Goal: Task Accomplishment & Management: Complete application form

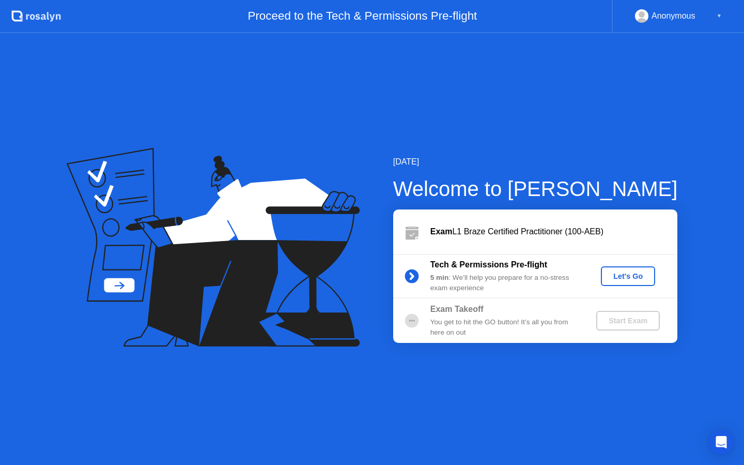
click at [633, 277] on div "Let's Go" at bounding box center [628, 276] width 46 height 8
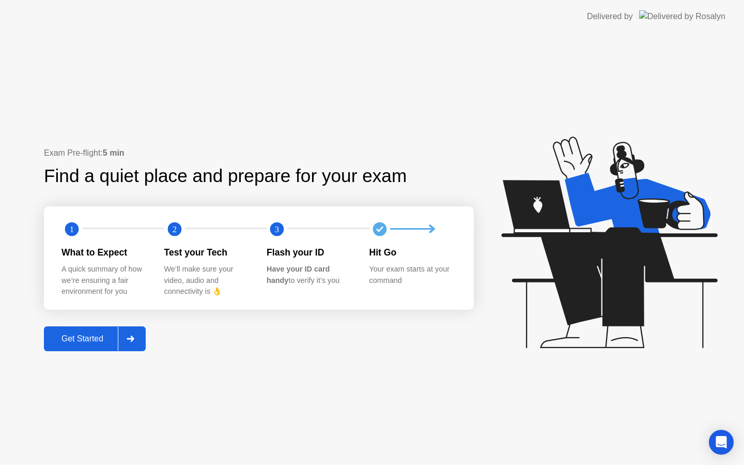
click at [107, 340] on div "Get Started" at bounding box center [82, 338] width 71 height 9
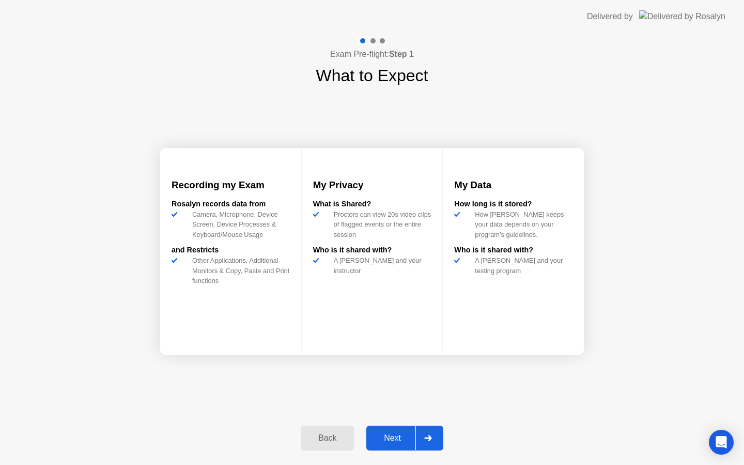
click at [405, 442] on div "Next" at bounding box center [393, 437] width 46 height 9
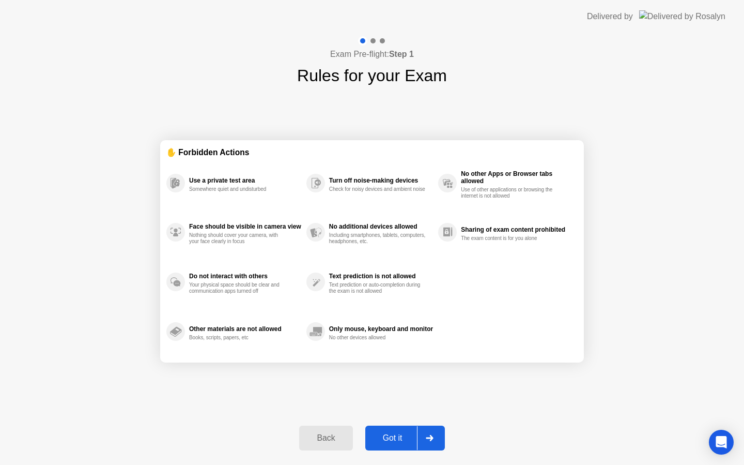
click at [401, 440] on div "Got it" at bounding box center [392, 437] width 49 height 9
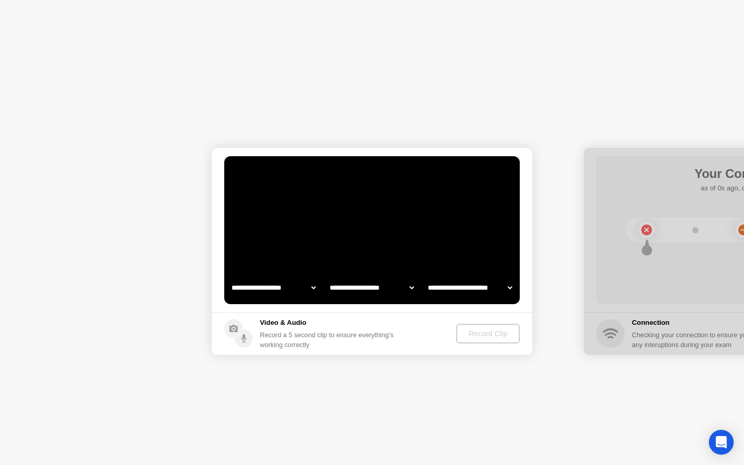
select select "**********"
select select "*******"
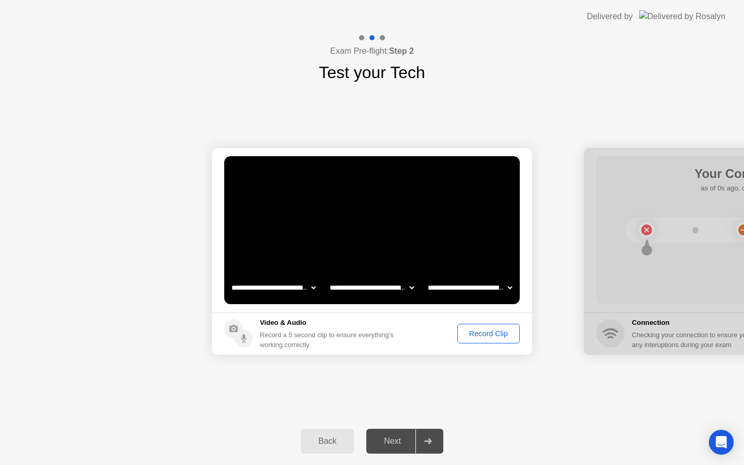
click at [483, 336] on div "Record Clip" at bounding box center [488, 333] width 55 height 8
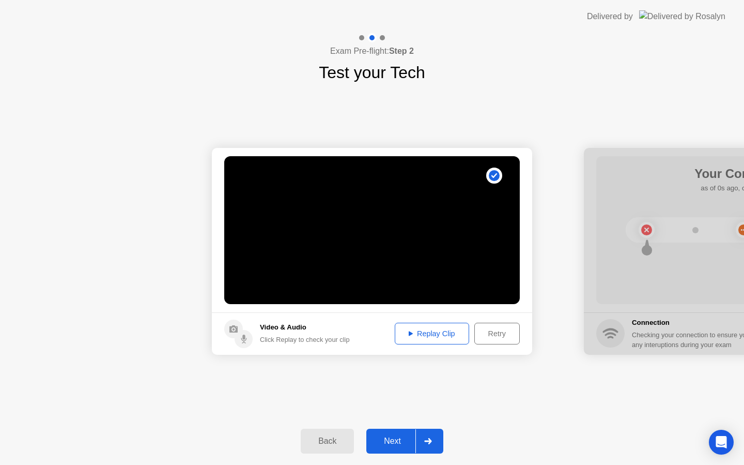
click at [397, 443] on div "Next" at bounding box center [393, 440] width 46 height 9
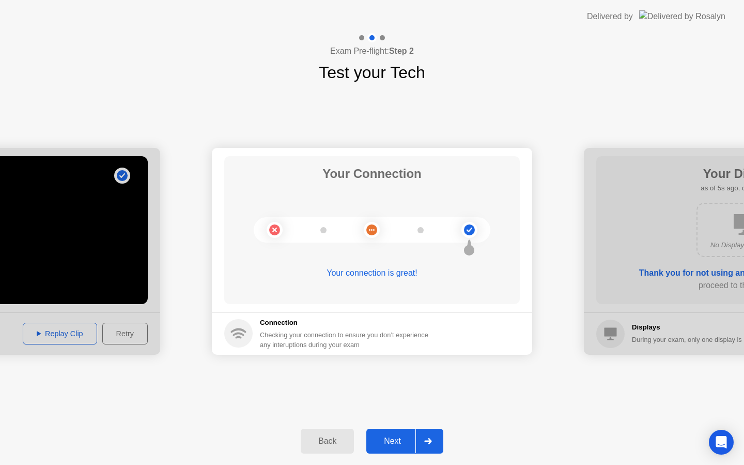
click at [401, 444] on div "Next" at bounding box center [393, 440] width 46 height 9
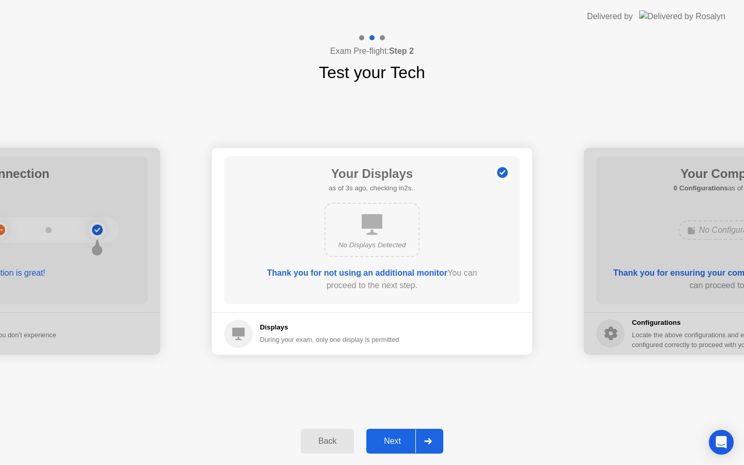
click at [401, 444] on div "Next" at bounding box center [393, 440] width 46 height 9
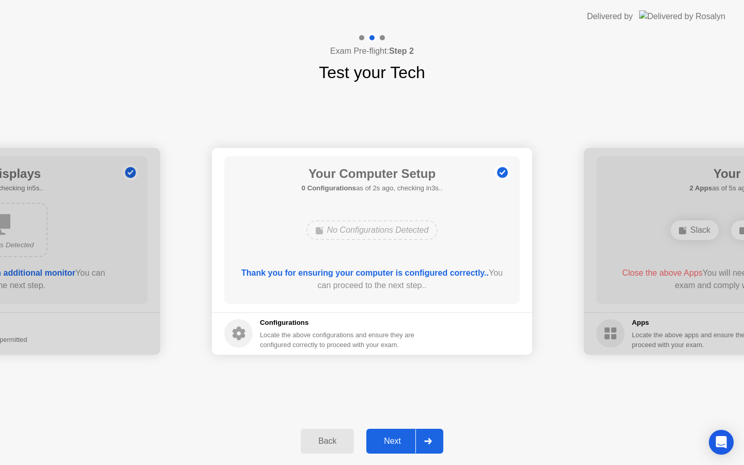
click at [401, 444] on div "Next" at bounding box center [393, 440] width 46 height 9
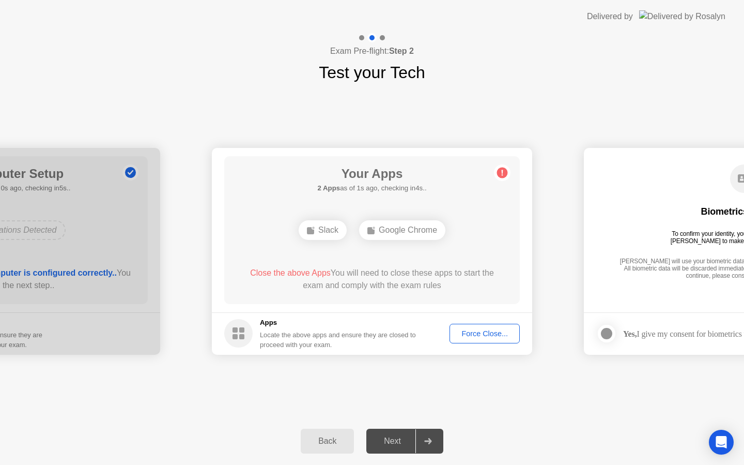
click at [483, 337] on div "Force Close..." at bounding box center [484, 333] width 63 height 8
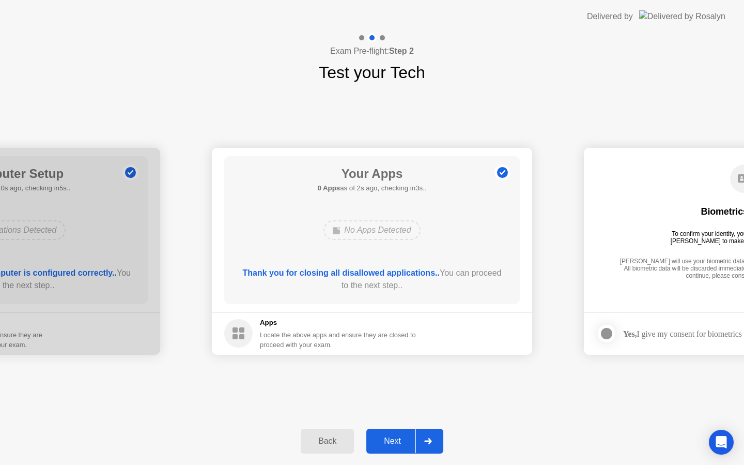
click at [397, 439] on div "Next" at bounding box center [393, 440] width 46 height 9
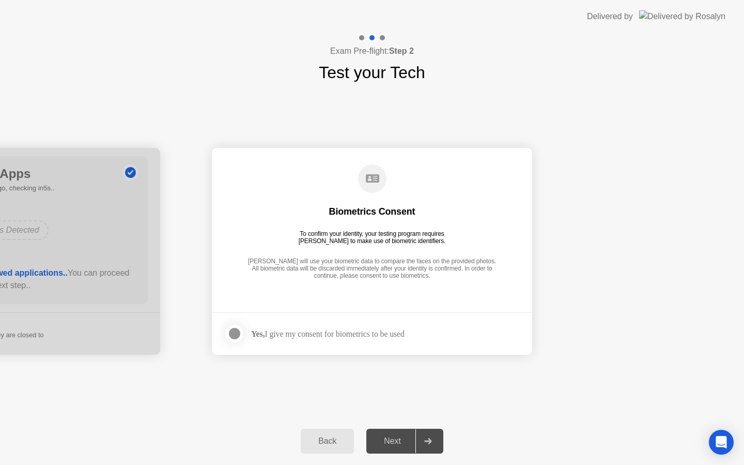
click at [398, 439] on div "Next" at bounding box center [393, 440] width 46 height 9
click at [228, 331] on div at bounding box center [234, 333] width 12 height 12
click at [394, 442] on div "Next" at bounding box center [393, 440] width 46 height 9
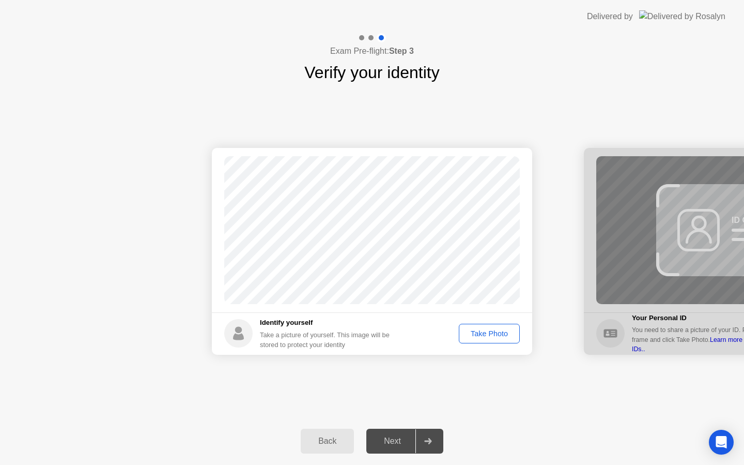
click at [484, 339] on button "Take Photo" at bounding box center [489, 334] width 61 height 20
click at [400, 441] on div "Next" at bounding box center [393, 440] width 46 height 9
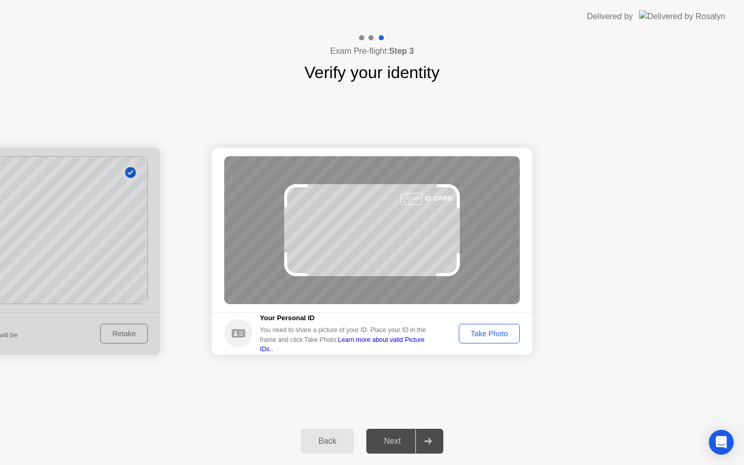
click at [499, 330] on div "Take Photo" at bounding box center [490, 333] width 54 height 8
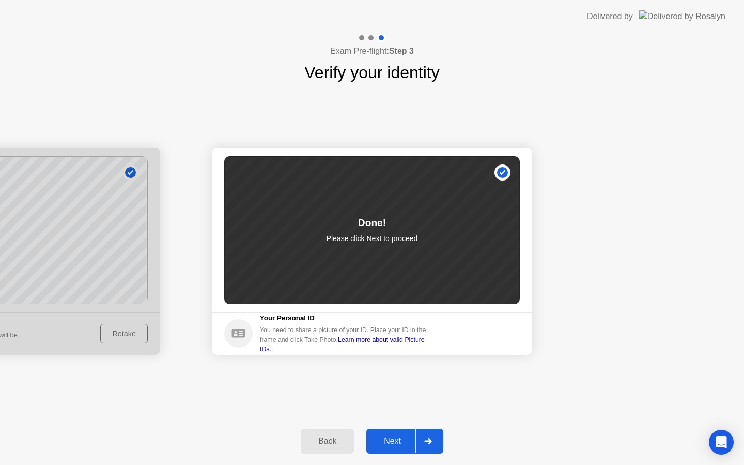
click at [380, 438] on div "Next" at bounding box center [393, 440] width 46 height 9
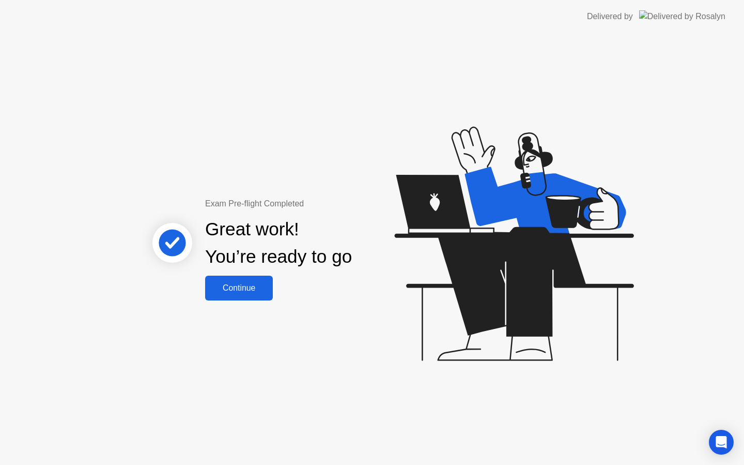
click at [232, 291] on div "Continue" at bounding box center [238, 287] width 61 height 9
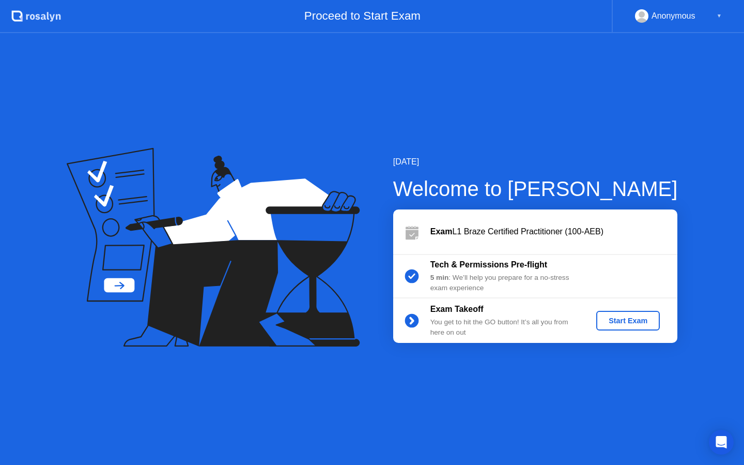
click at [622, 327] on button "Start Exam" at bounding box center [628, 321] width 64 height 20
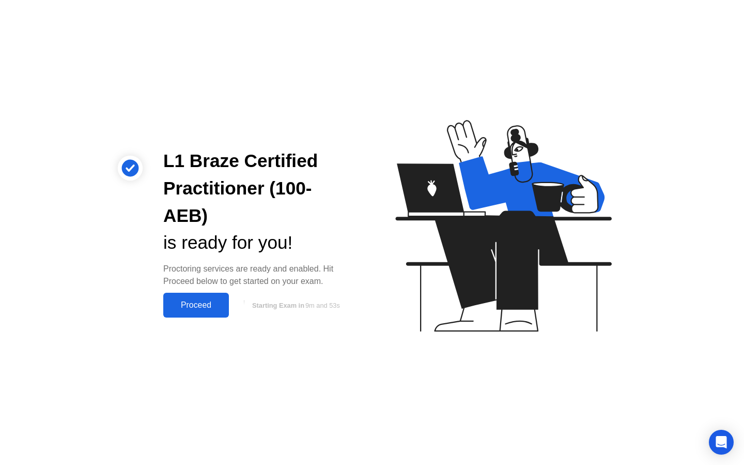
click at [196, 300] on div "Proceed" at bounding box center [195, 304] width 59 height 9
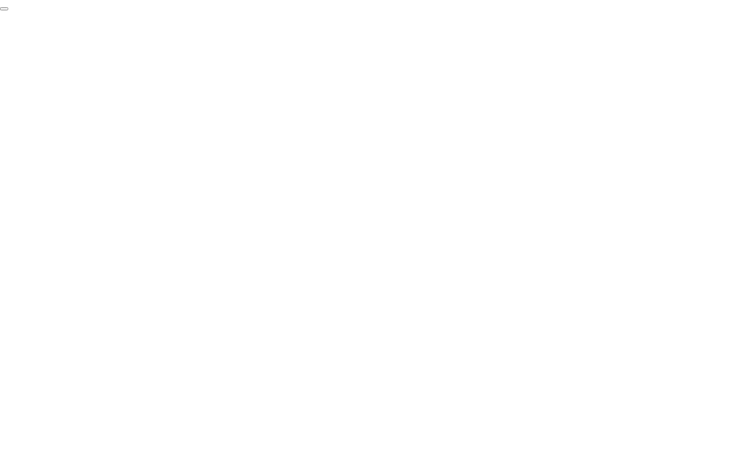
click div "End Proctoring Session"
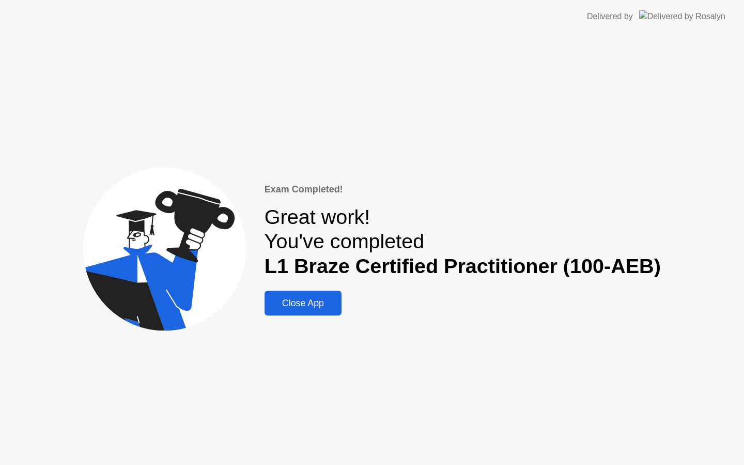
click at [291, 303] on div "Close App" at bounding box center [303, 303] width 71 height 11
